Goal: Information Seeking & Learning: Check status

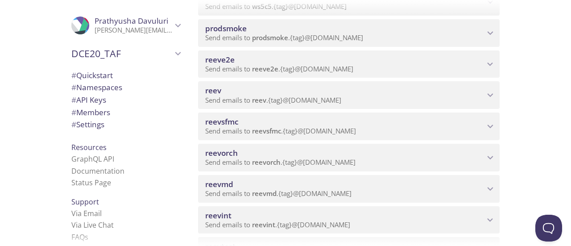
scroll to position [403, 0]
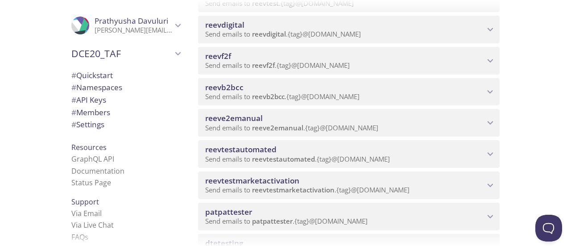
click at [291, 100] on span "Send emails to reevb2bcc . {tag} @[DOMAIN_NAME]" at bounding box center [282, 96] width 154 height 9
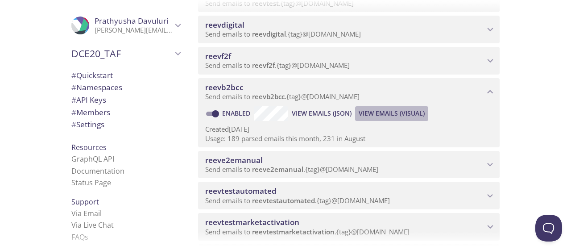
click at [373, 111] on span "View Emails (Visual)" at bounding box center [392, 113] width 66 height 11
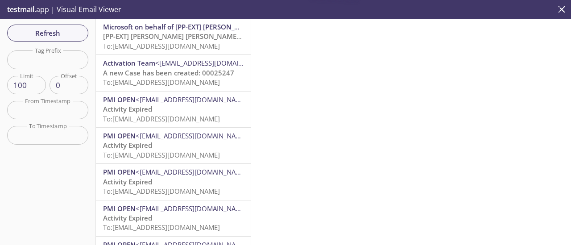
click at [157, 40] on span "[PP-EXT] [PERSON_NAME] [PERSON_NAME] International account email verification c…" at bounding box center [244, 36] width 283 height 9
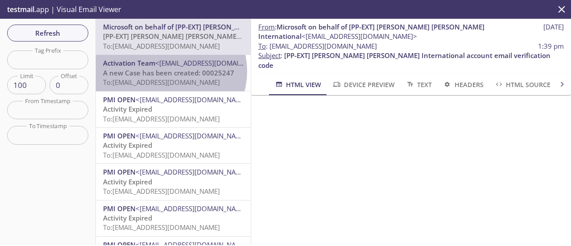
click at [166, 71] on span "A new Case has been created: 00025247" at bounding box center [168, 72] width 131 height 9
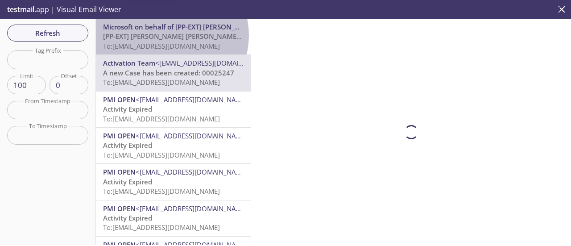
click at [171, 35] on span "[PP-EXT] [PERSON_NAME] [PERSON_NAME] International account email verification c…" at bounding box center [244, 36] width 283 height 9
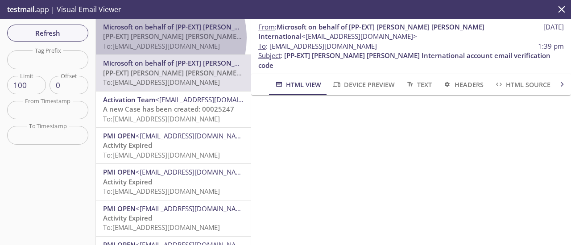
click at [160, 38] on span "[PP-EXT] [PERSON_NAME] [PERSON_NAME] International account email verification c…" at bounding box center [244, 36] width 283 height 9
